Goal: Check status: Check status

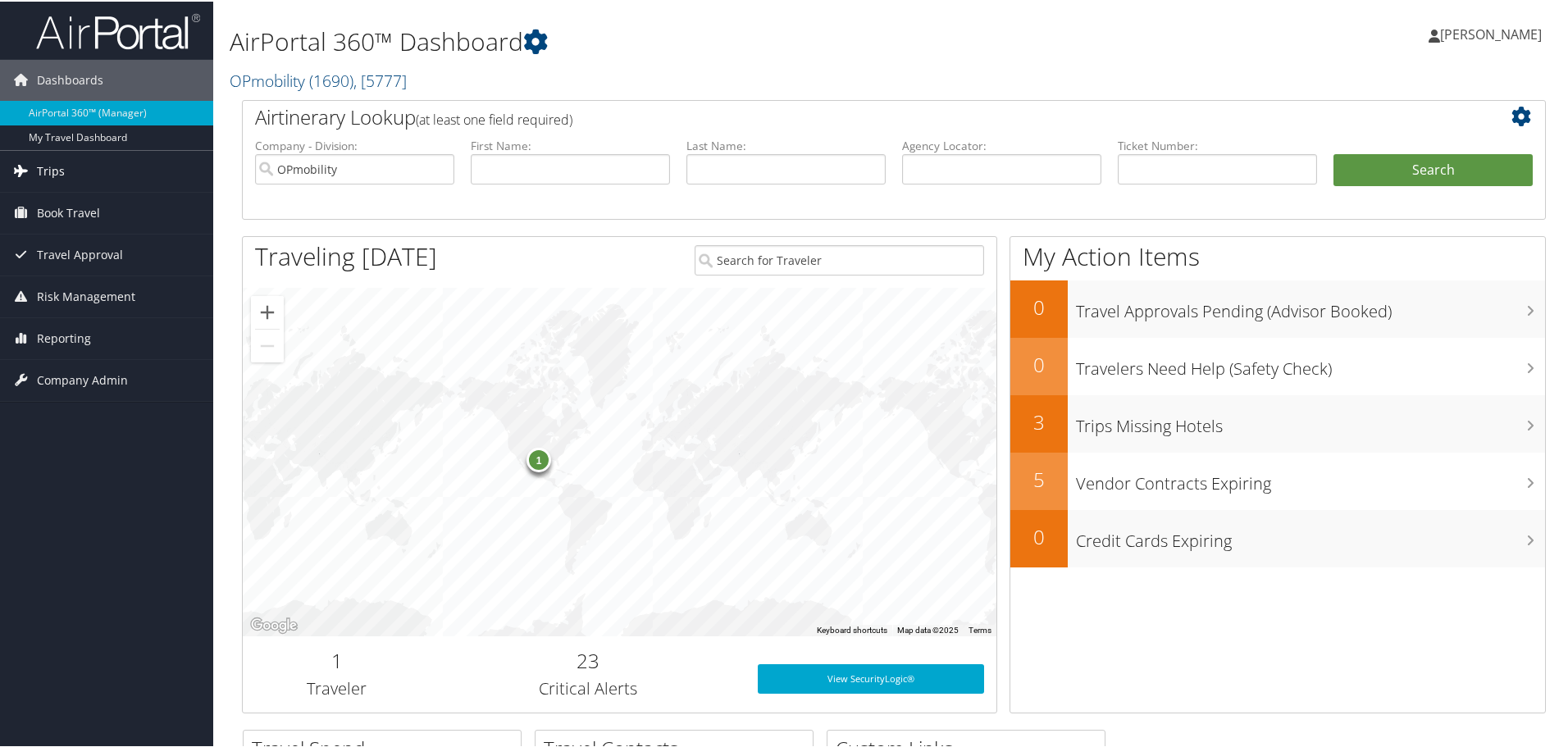
click at [44, 174] on span "Trips" at bounding box center [51, 169] width 28 height 41
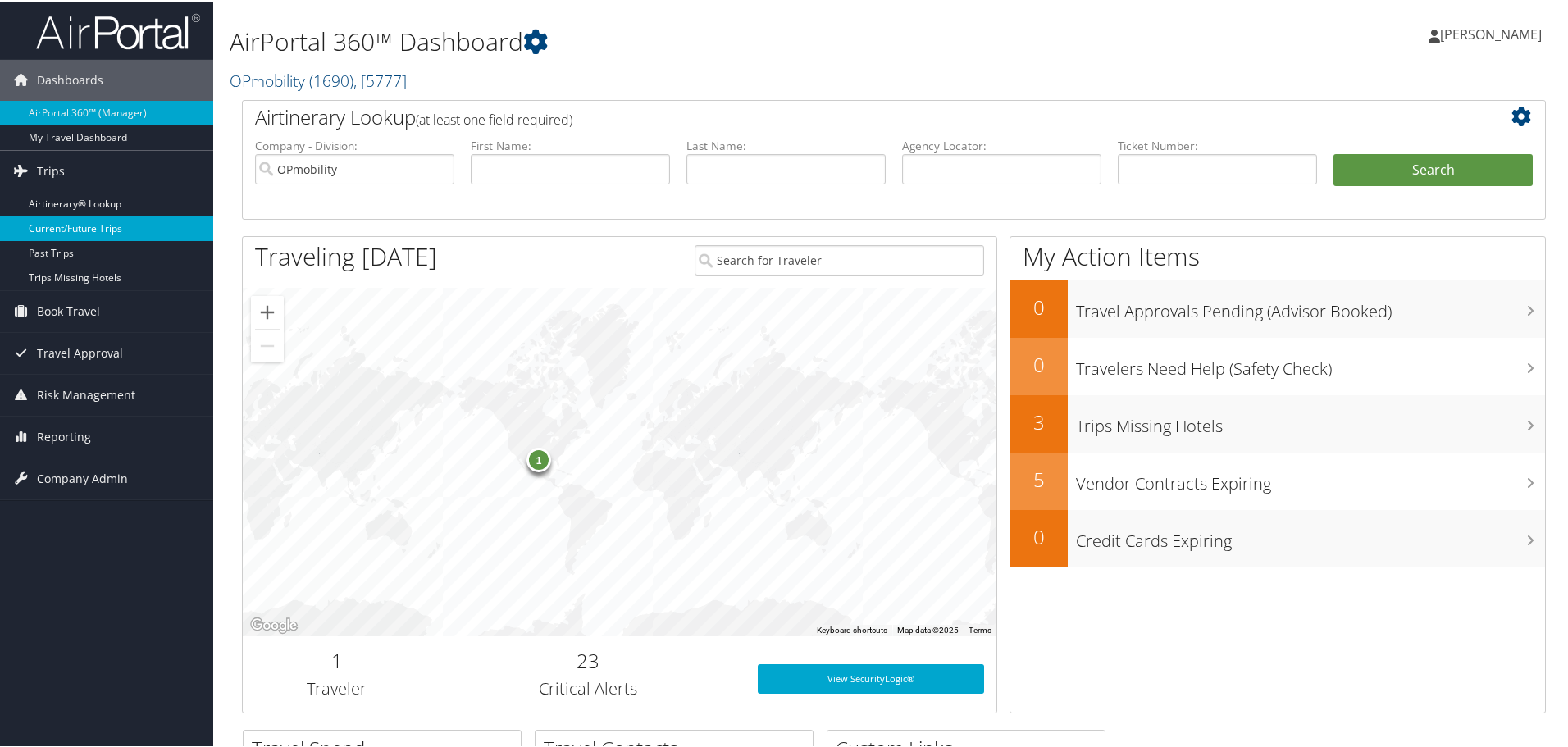
click at [47, 224] on link "Current/Future Trips" at bounding box center [106, 227] width 213 height 25
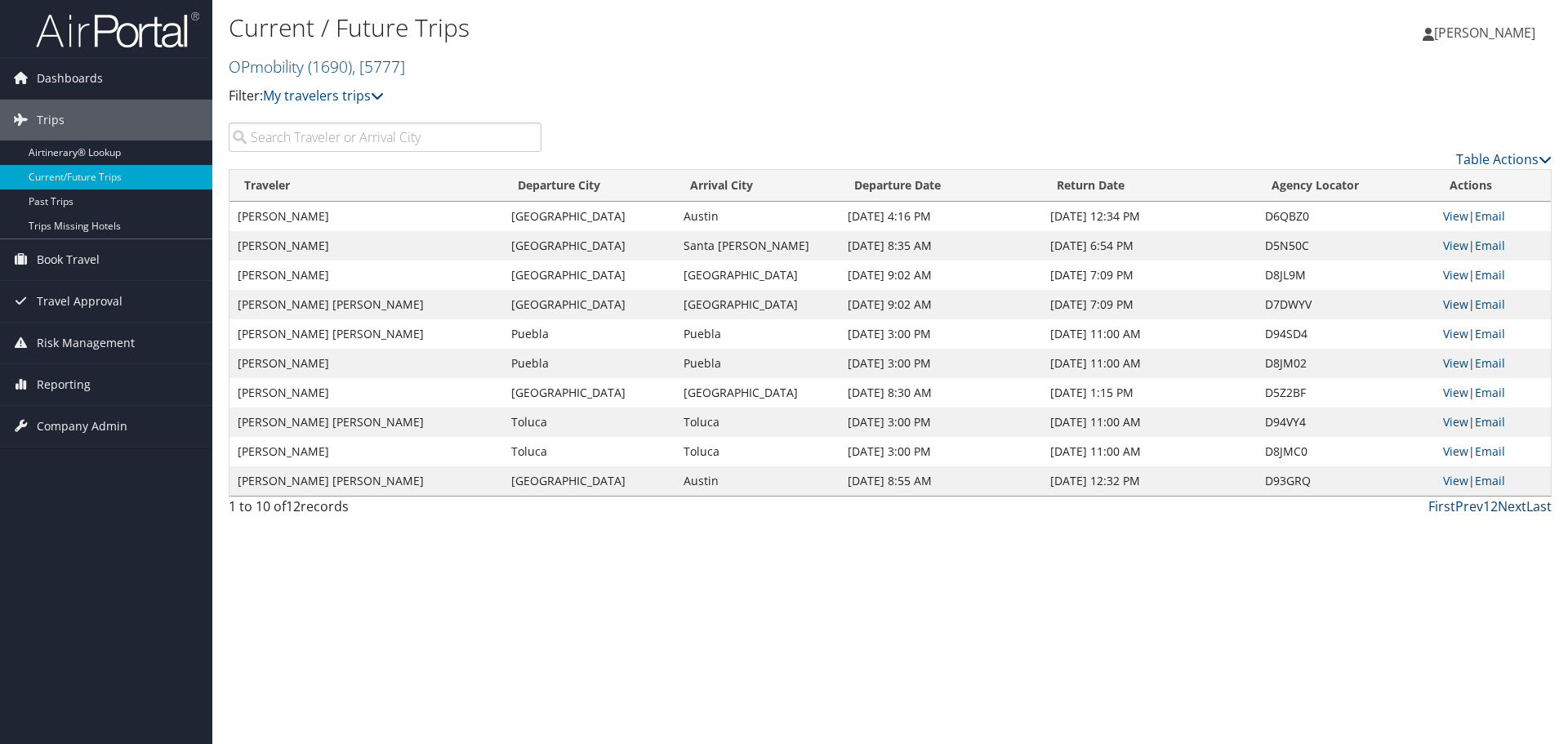
click at [1451, 305] on link "View" at bounding box center [1455, 304] width 26 height 16
click at [1448, 334] on link "View" at bounding box center [1455, 334] width 26 height 16
click at [1455, 424] on link "View" at bounding box center [1455, 422] width 26 height 16
click at [1477, 34] on span "[PERSON_NAME]" at bounding box center [1484, 33] width 102 height 18
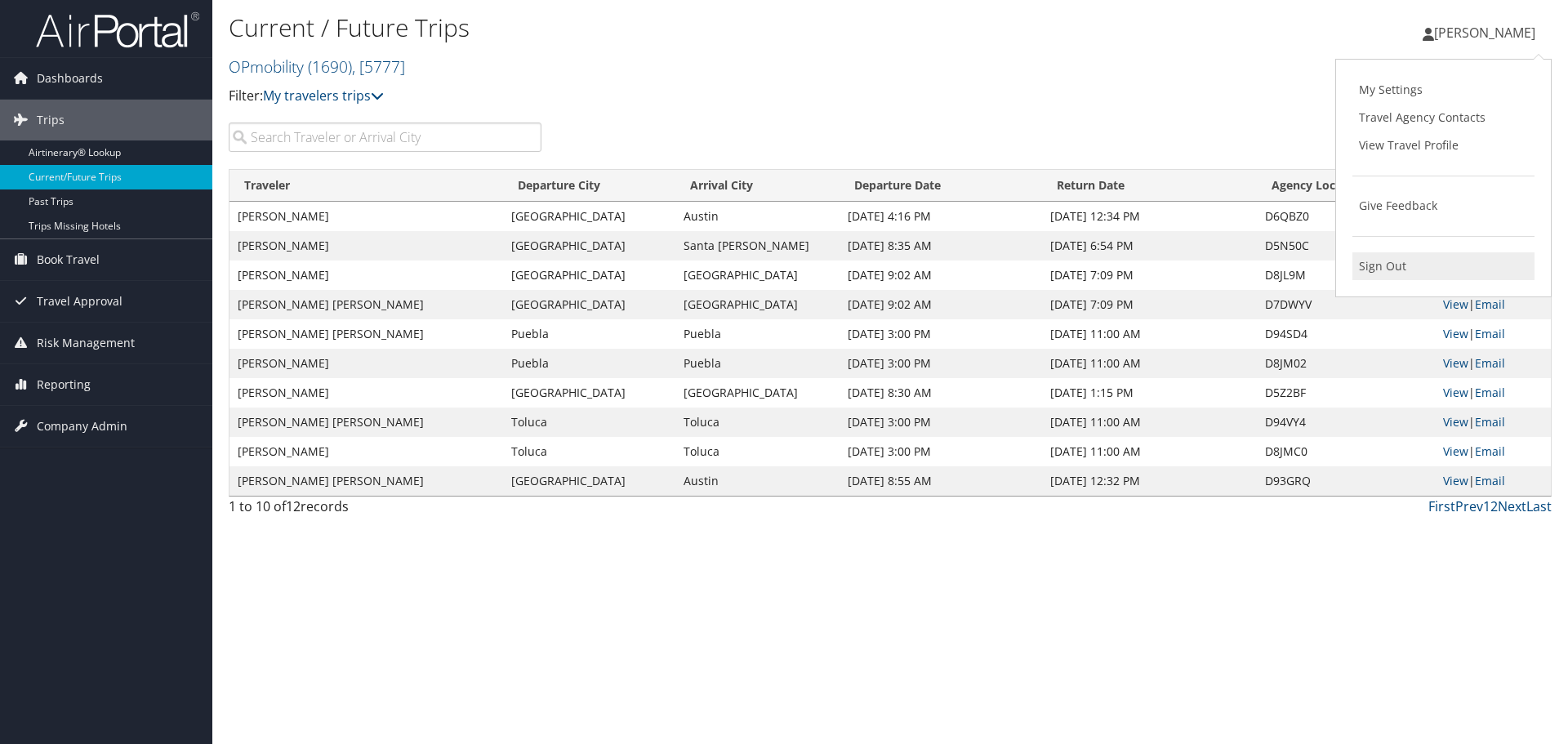
click at [1386, 271] on link "Sign Out" at bounding box center [1443, 267] width 182 height 28
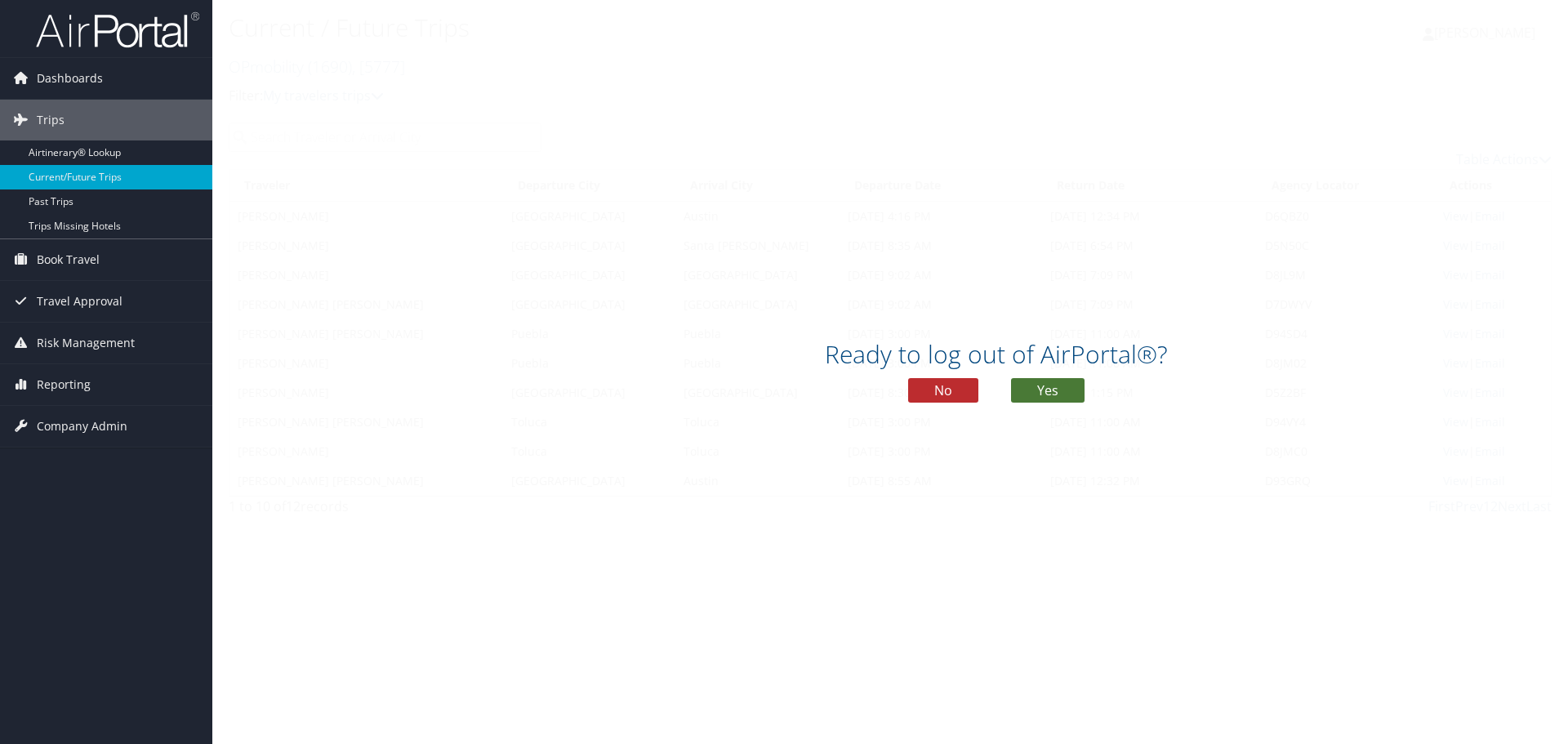
click at [1046, 389] on button "Yes" at bounding box center [1047, 391] width 73 height 25
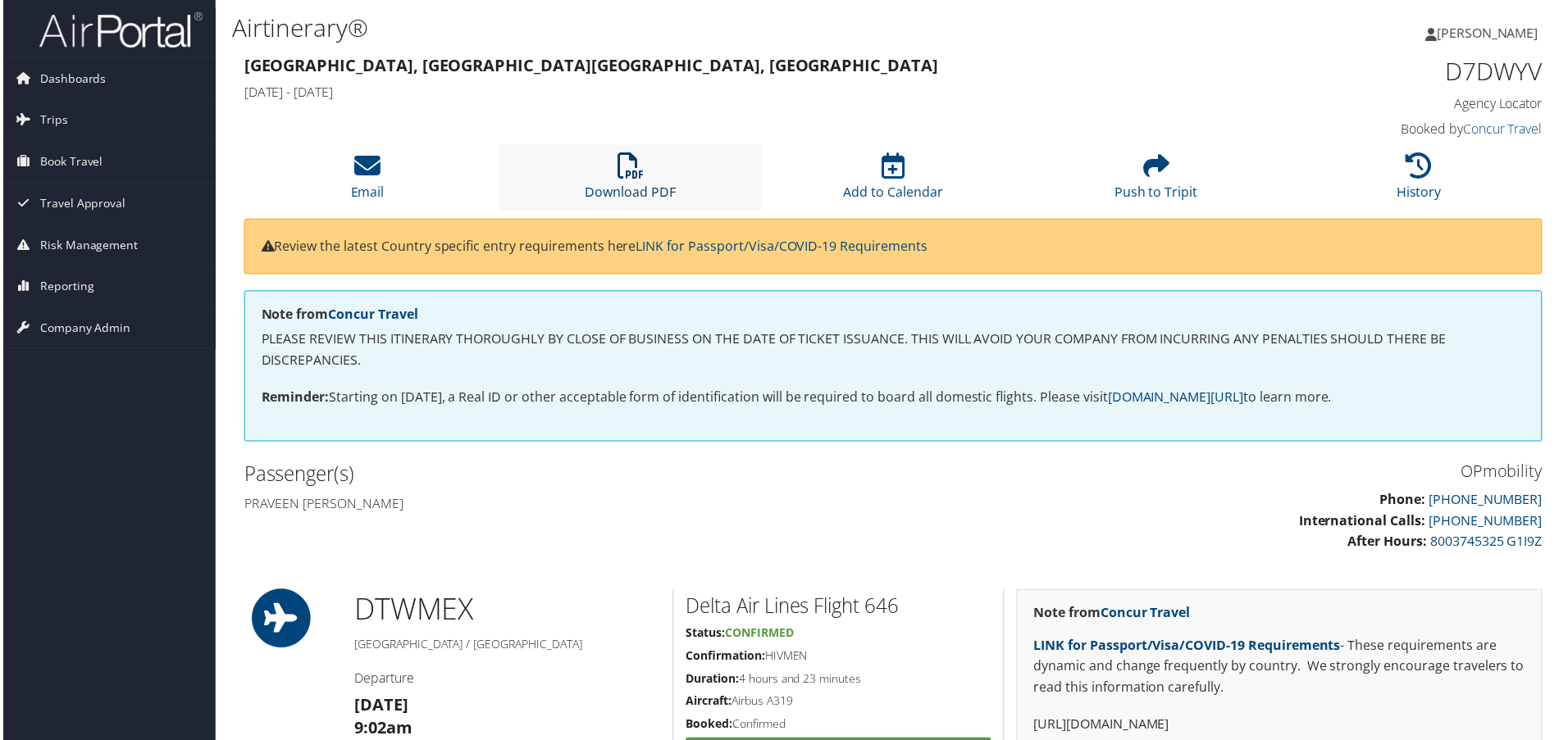
click at [636, 169] on icon at bounding box center [630, 167] width 27 height 27
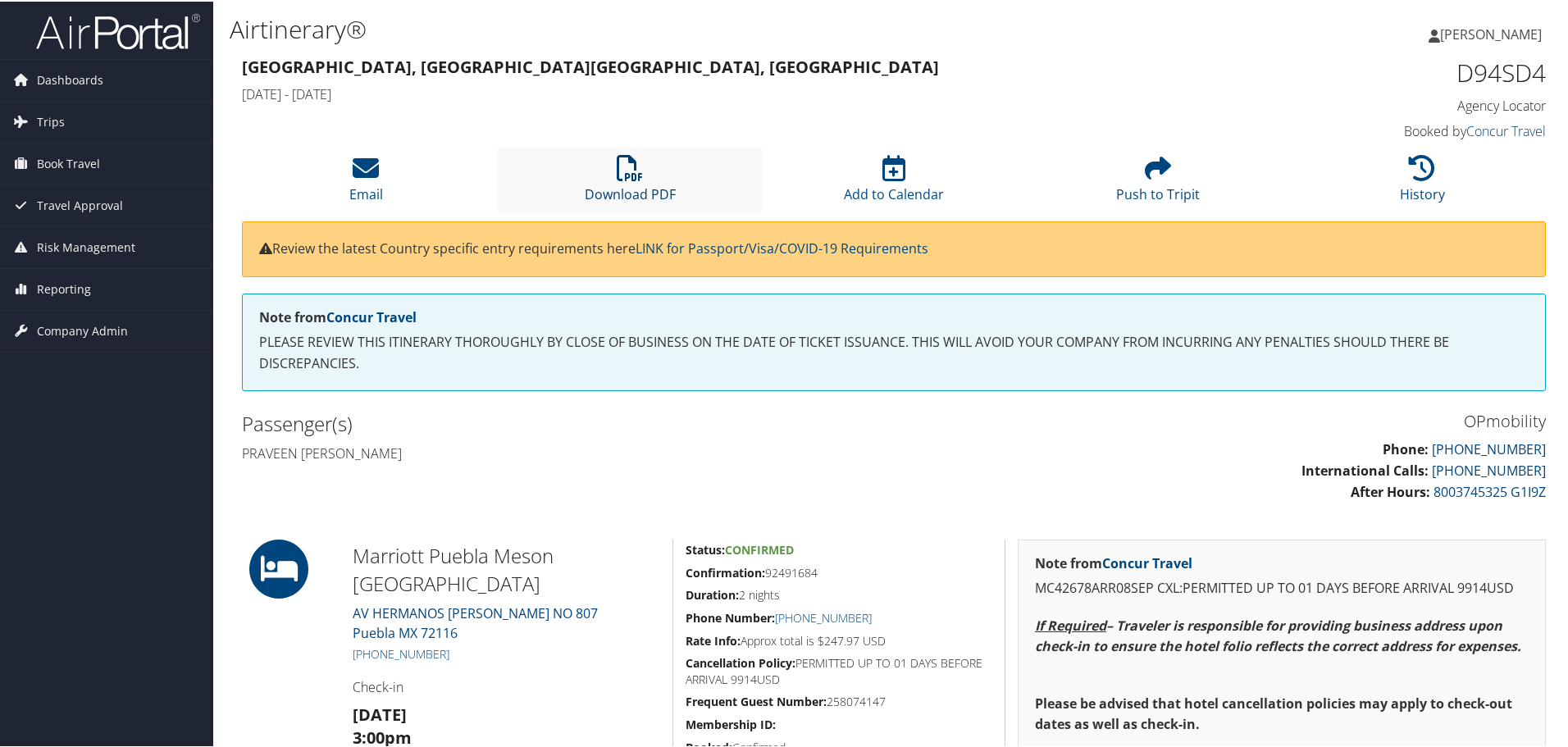
click at [638, 173] on icon at bounding box center [630, 167] width 27 height 27
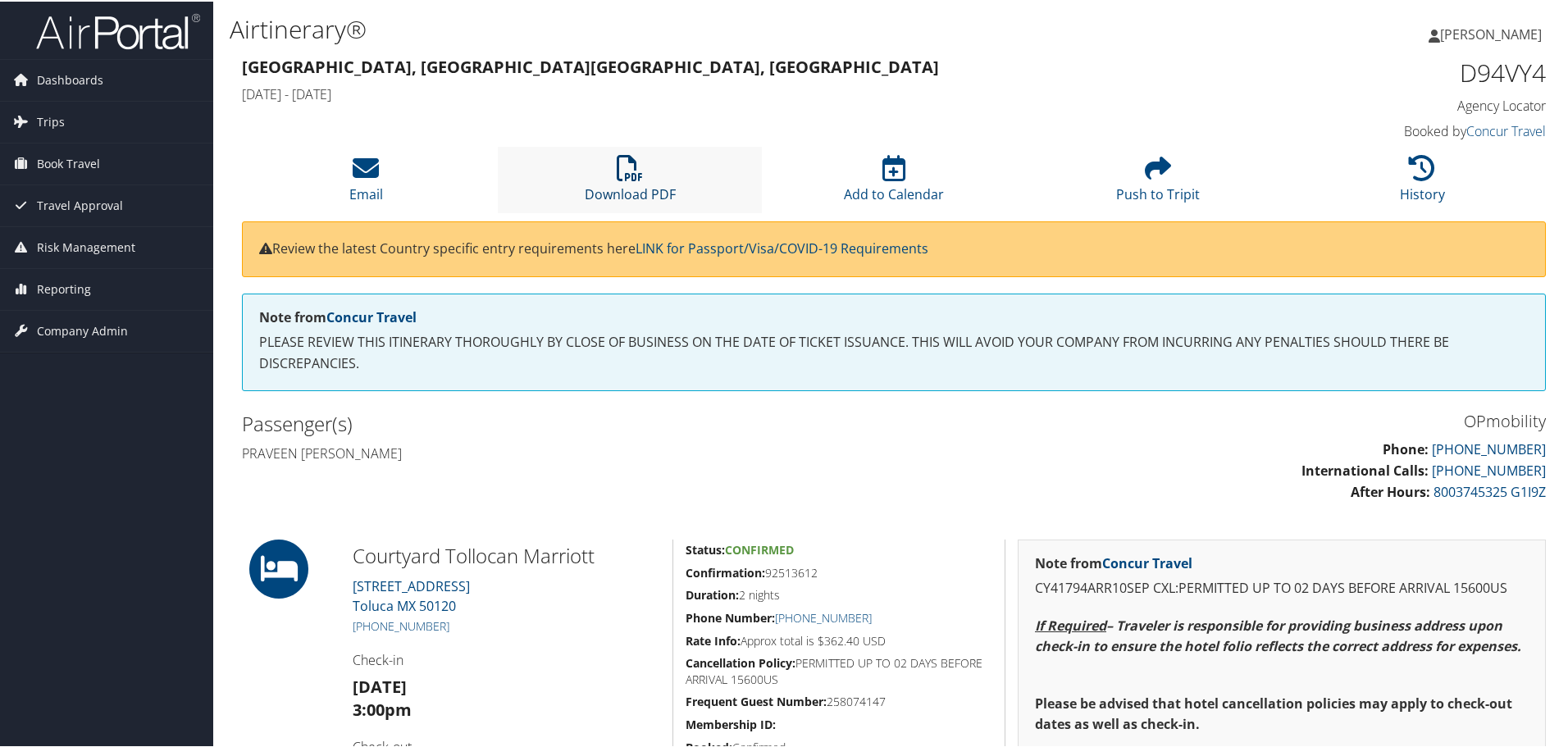
click at [634, 168] on icon at bounding box center [630, 167] width 27 height 27
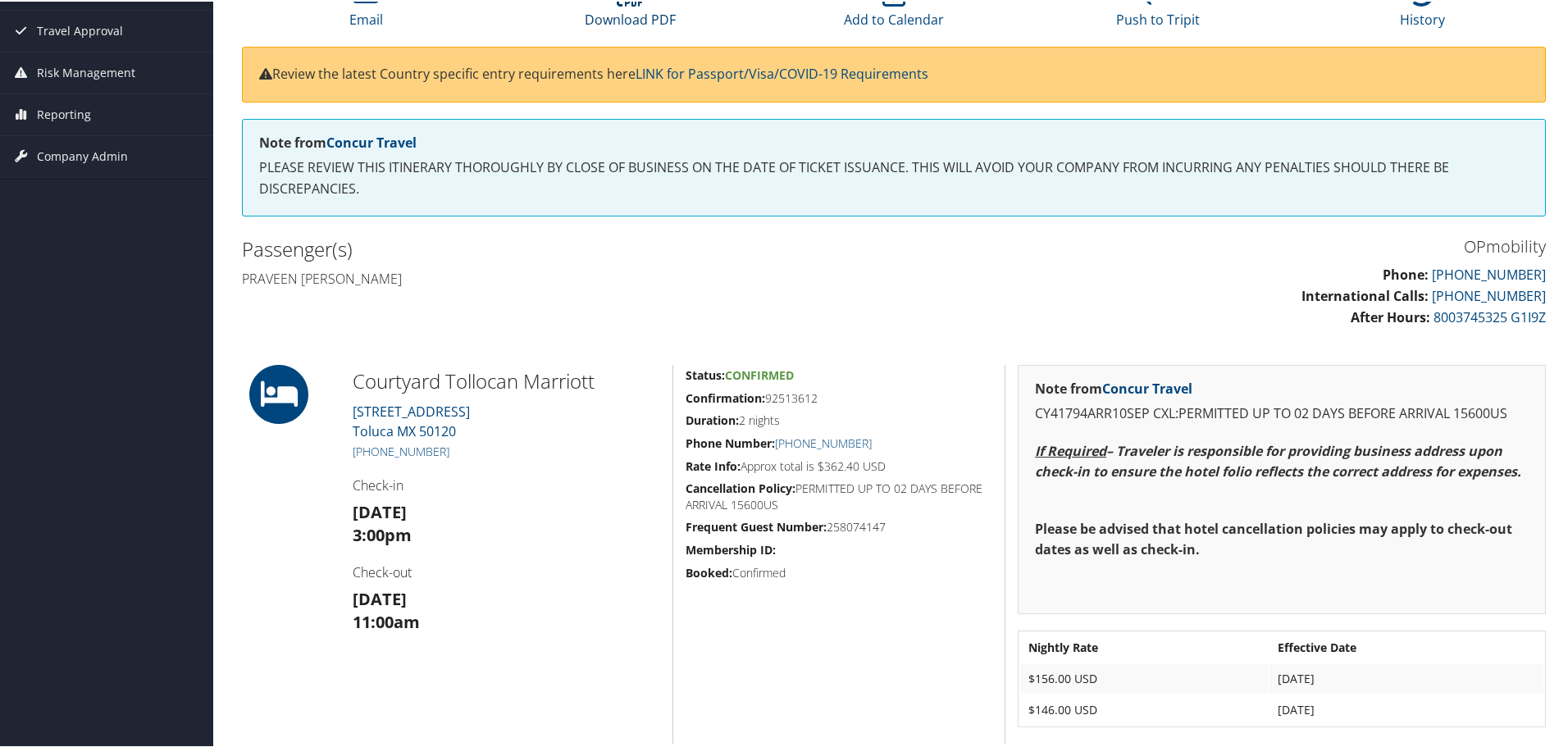
scroll to position [164, 0]
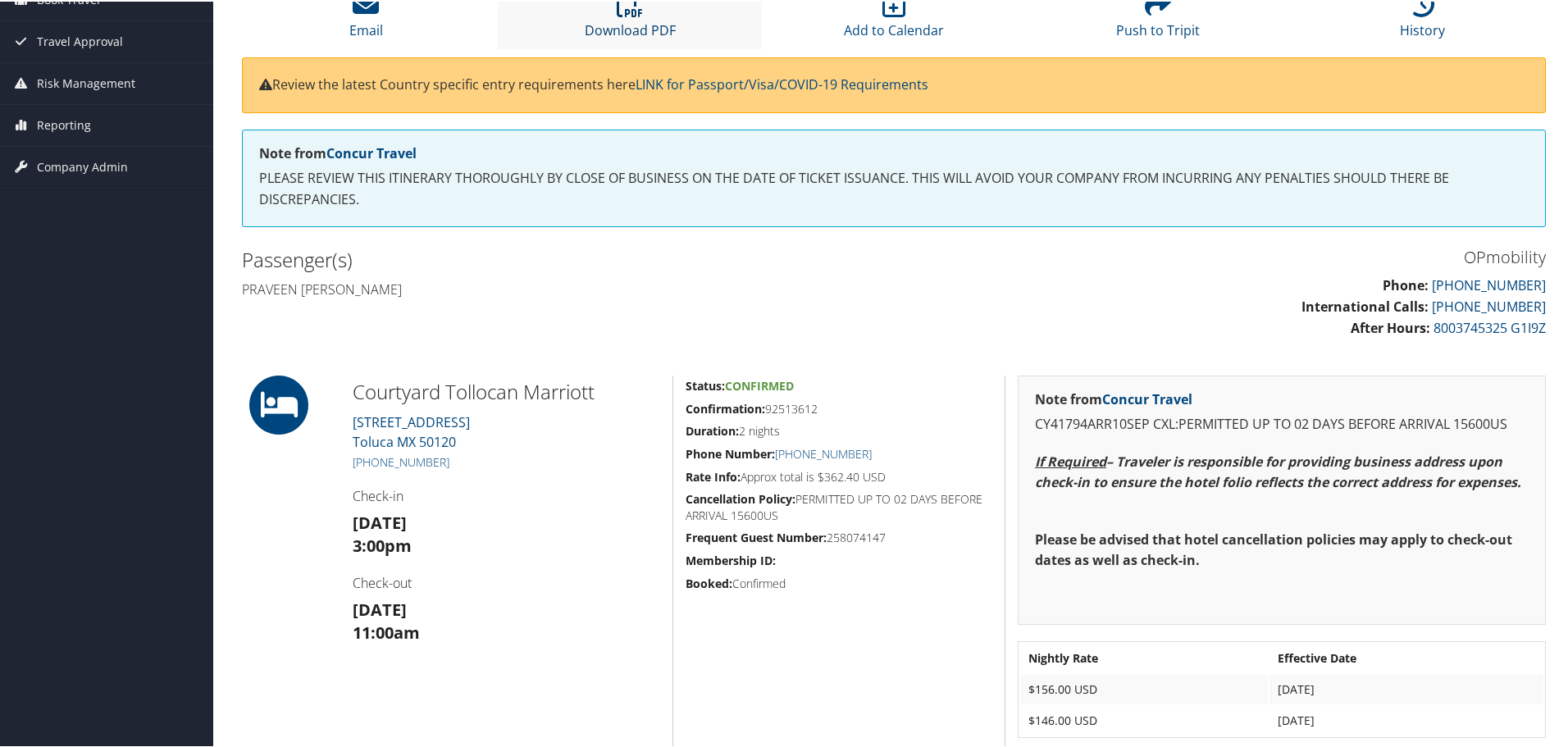
click at [625, 22] on link "Download PDF" at bounding box center [630, 17] width 91 height 39
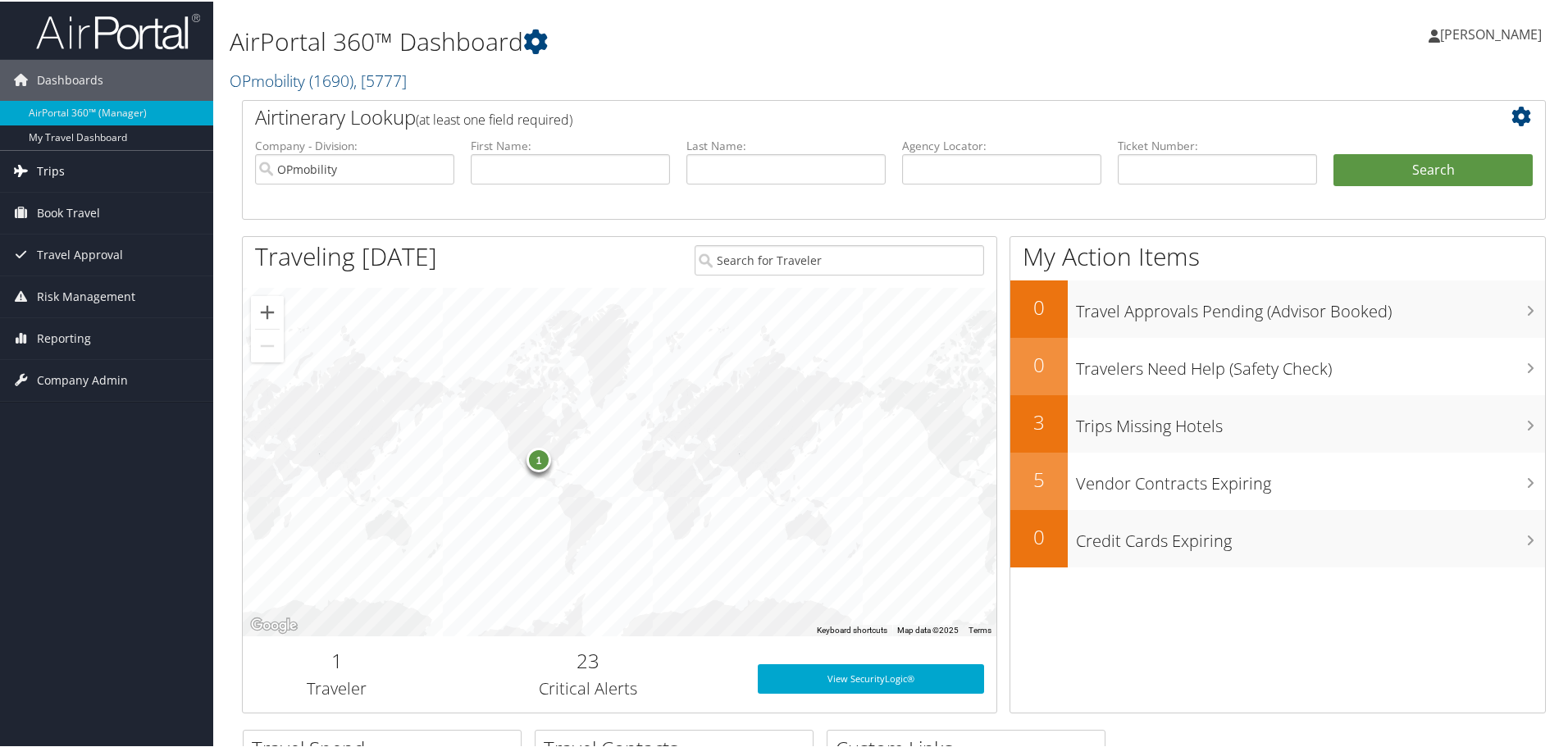
click at [51, 162] on span "Trips" at bounding box center [51, 169] width 28 height 41
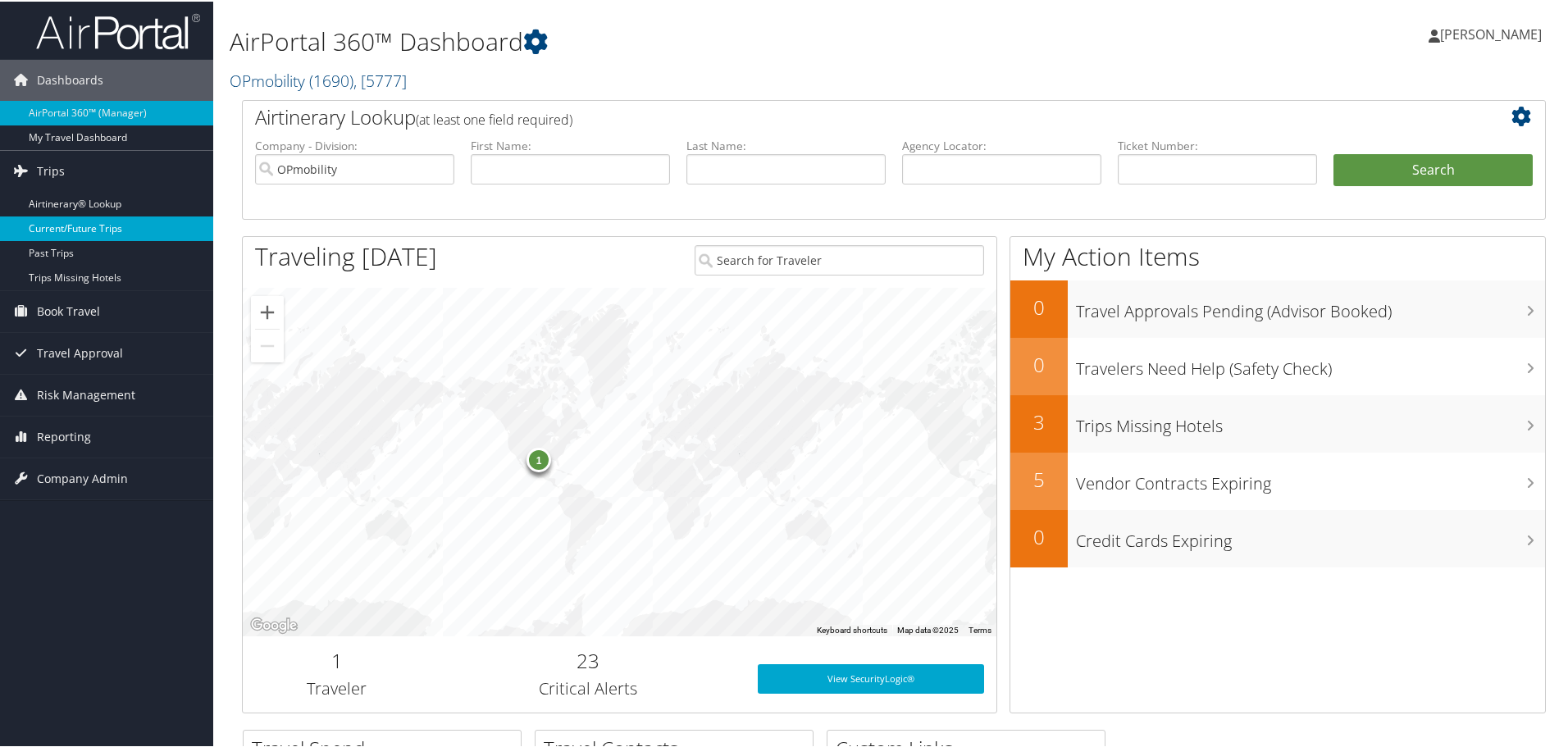
click at [64, 225] on link "Current/Future Trips" at bounding box center [106, 227] width 213 height 25
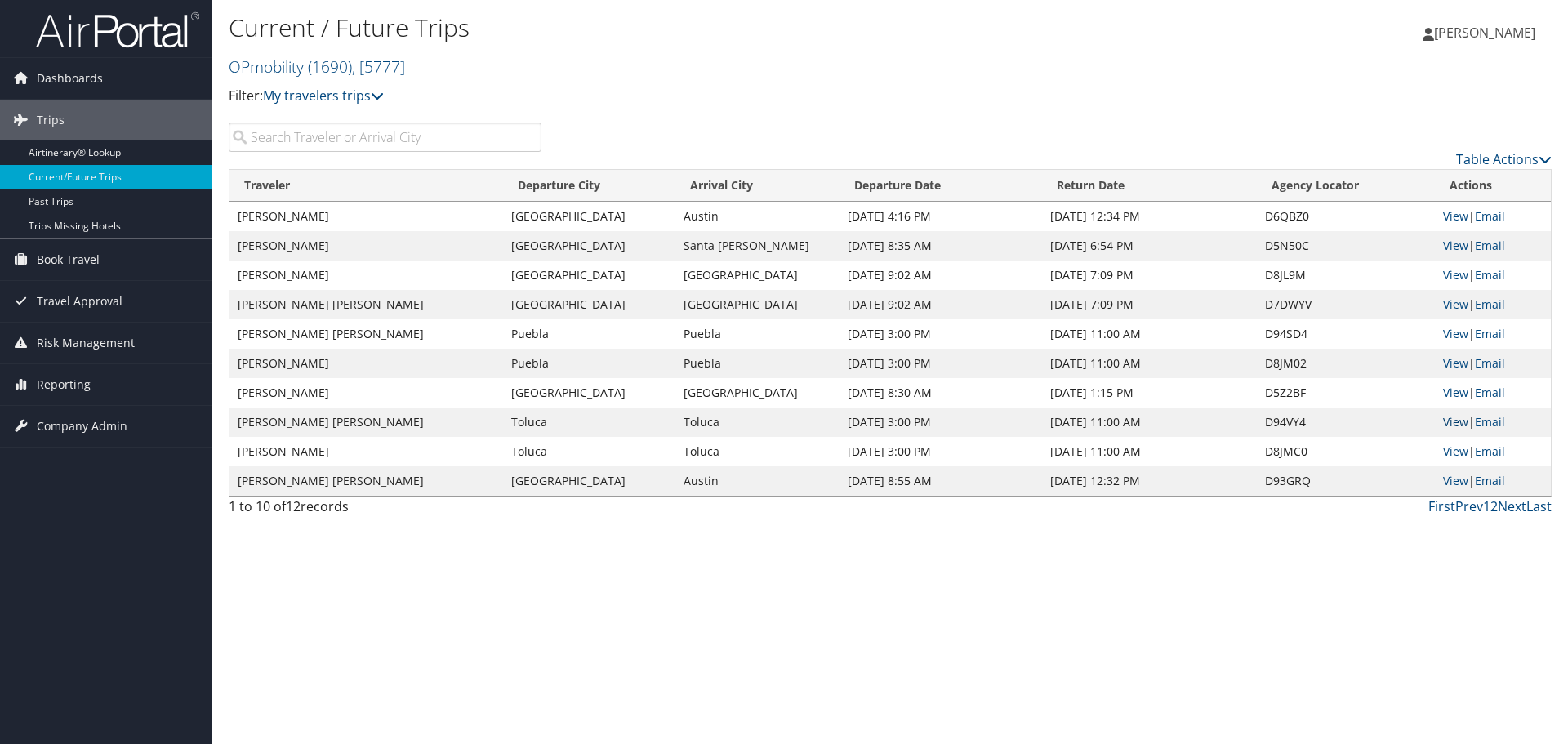
click at [1448, 419] on link "View" at bounding box center [1455, 422] width 26 height 16
click at [1520, 506] on link "Next" at bounding box center [1512, 507] width 29 height 18
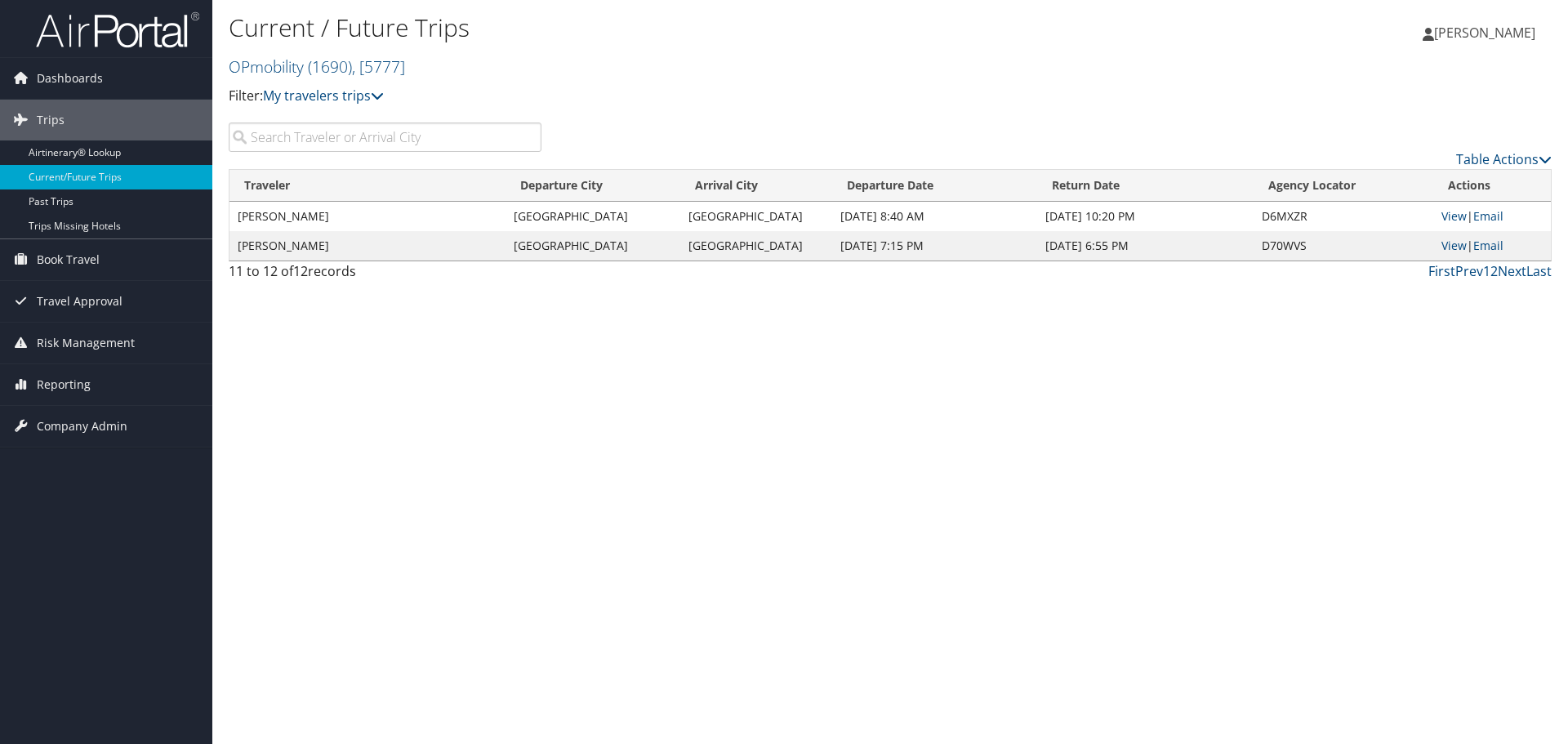
click at [1480, 31] on span "[PERSON_NAME]" at bounding box center [1484, 33] width 102 height 18
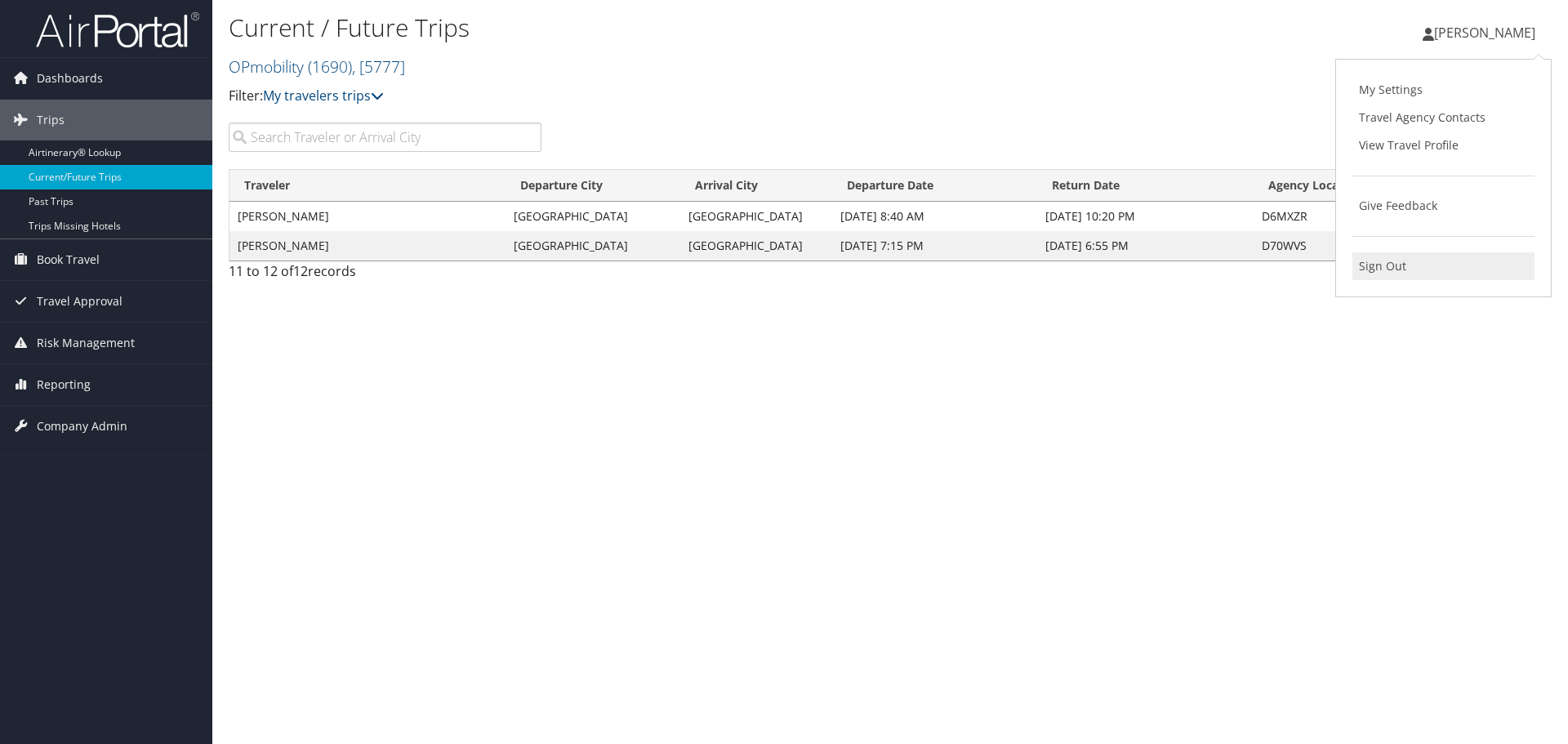
click at [1379, 267] on link "Sign Out" at bounding box center [1443, 267] width 182 height 28
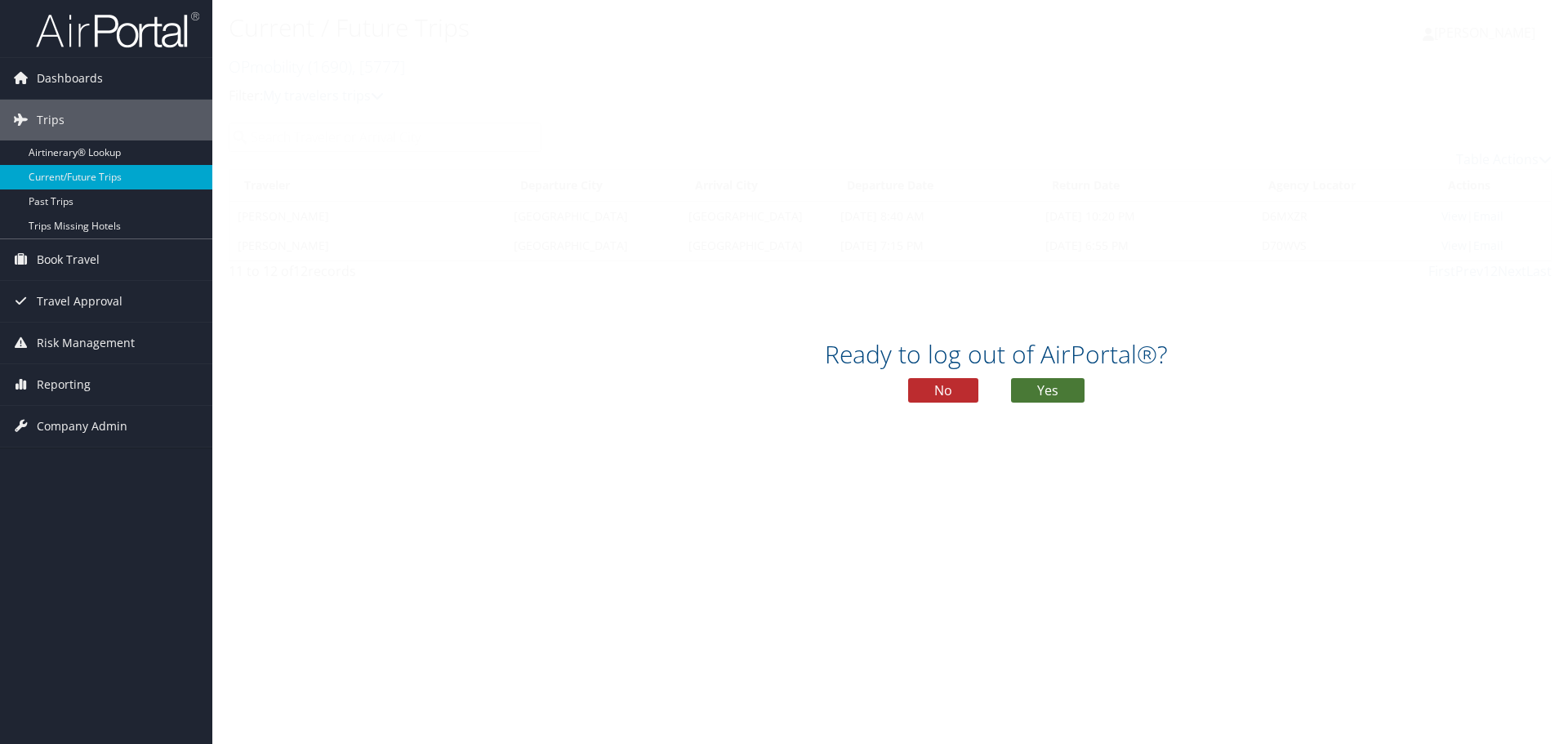
click at [1044, 384] on button "Yes" at bounding box center [1047, 391] width 73 height 25
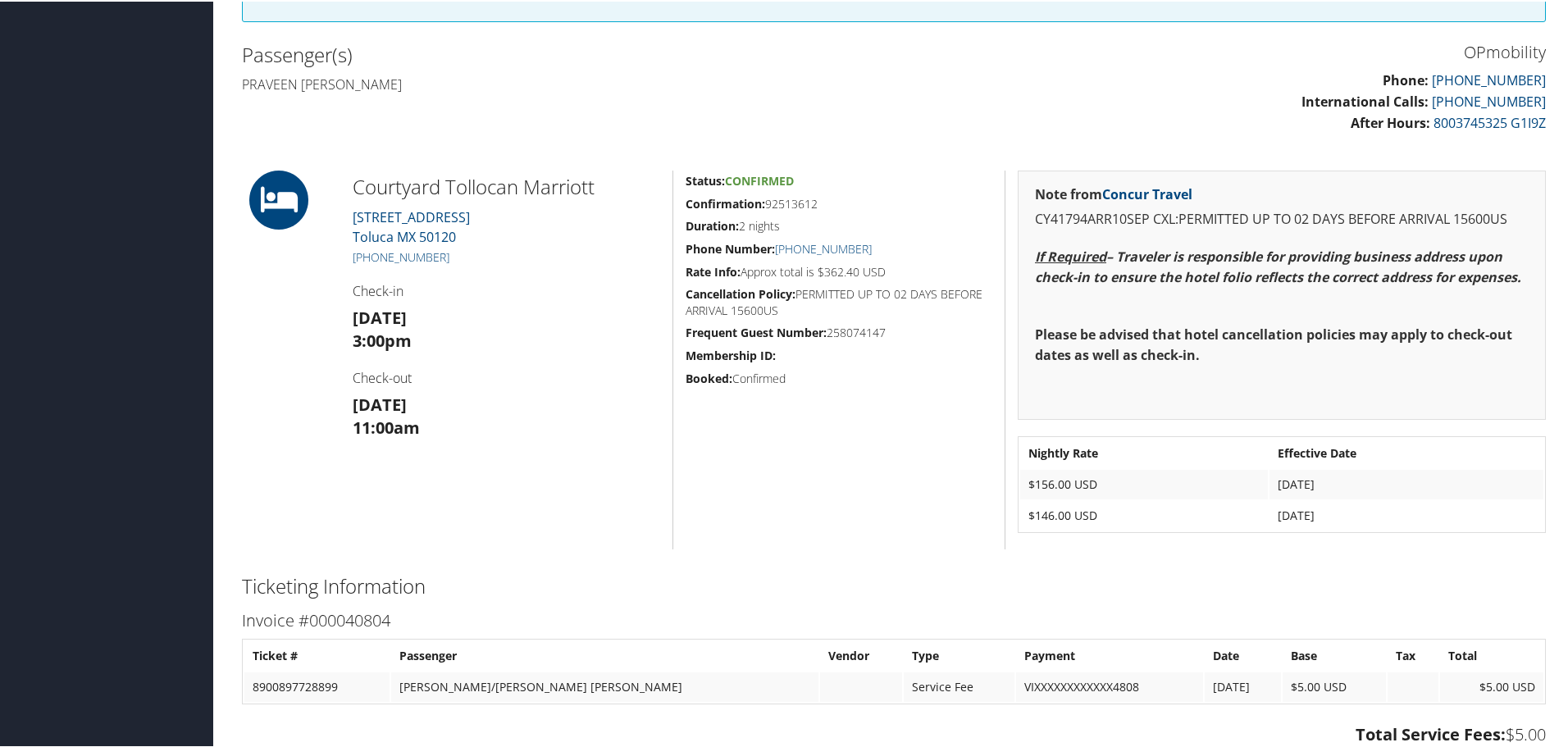
scroll to position [328, 0]
